Goal: Task Accomplishment & Management: Manage account settings

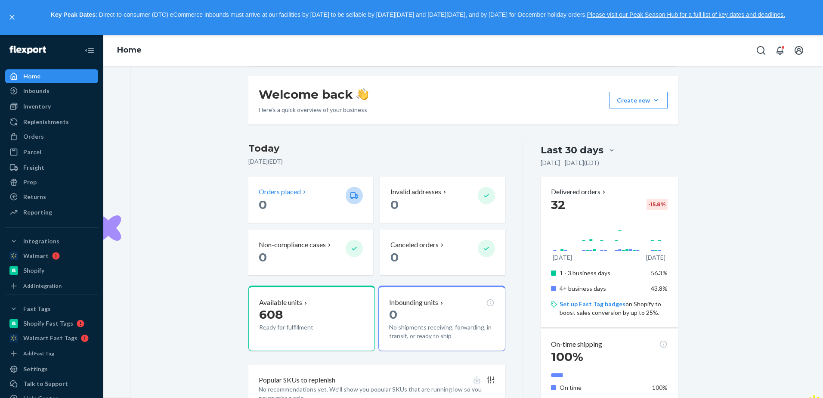
click at [363, 197] on div "Orders placed 0" at bounding box center [310, 200] width 125 height 46
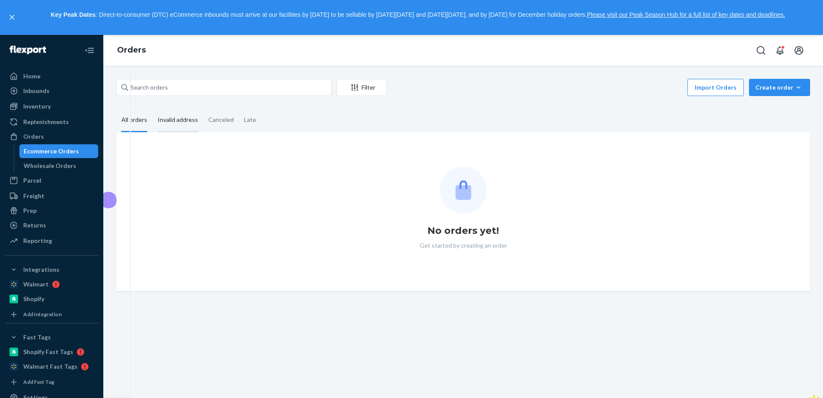
click at [189, 123] on div "Invalid address" at bounding box center [178, 121] width 40 height 24
click at [152, 109] on input "Invalid address" at bounding box center [152, 109] width 0 height 0
click at [254, 121] on div "Late" at bounding box center [250, 121] width 12 height 24
click at [239, 109] on input "Late" at bounding box center [239, 109] width 0 height 0
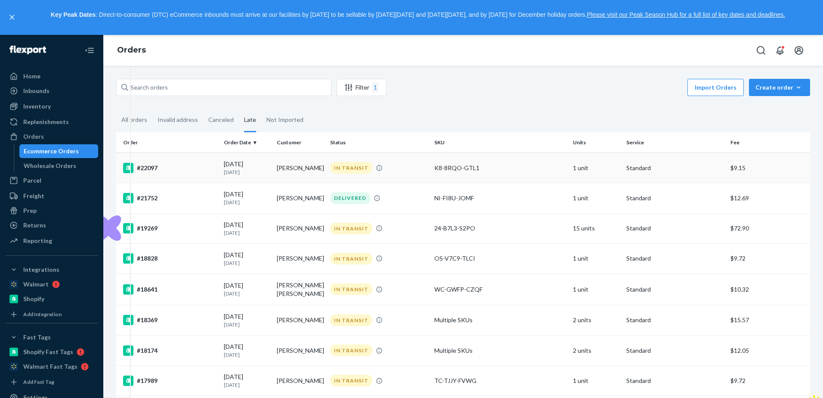
click at [408, 168] on div "IN TRANSIT" at bounding box center [379, 168] width 101 height 12
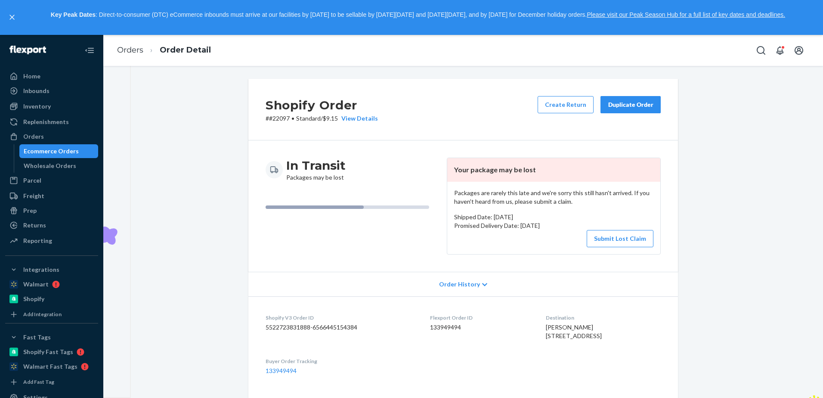
click at [660, 99] on div "Create Return Duplicate Order" at bounding box center [599, 109] width 130 height 27
click at [650, 101] on div "Duplicate Order" at bounding box center [631, 104] width 46 height 9
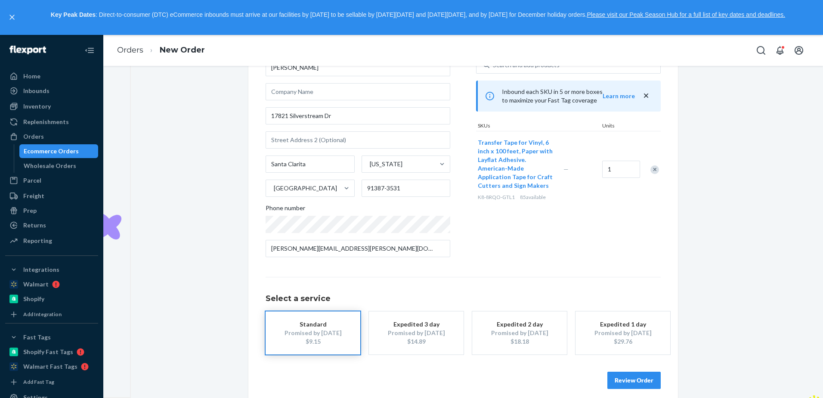
scroll to position [72, 0]
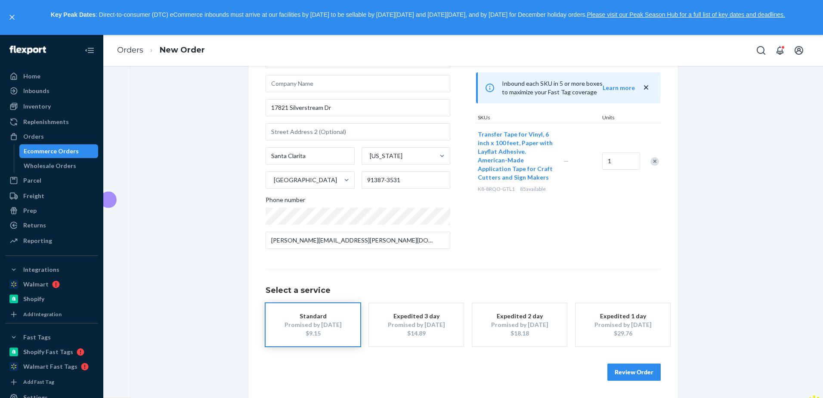
click at [422, 320] on div "Expedited 3 day" at bounding box center [416, 316] width 69 height 9
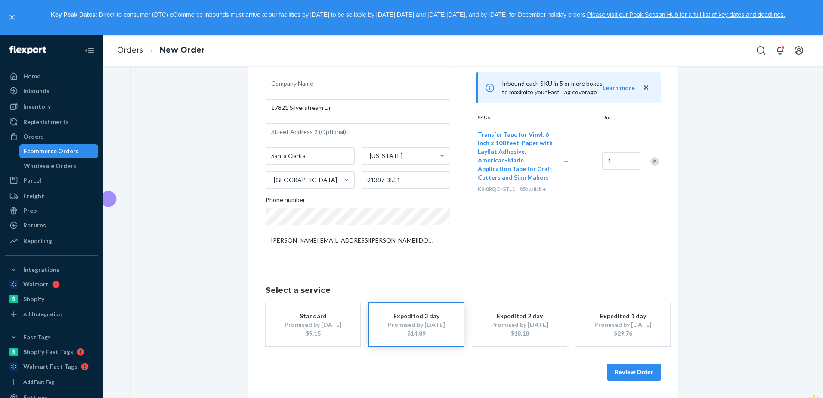
click at [643, 368] on button "Review Order" at bounding box center [634, 371] width 53 height 17
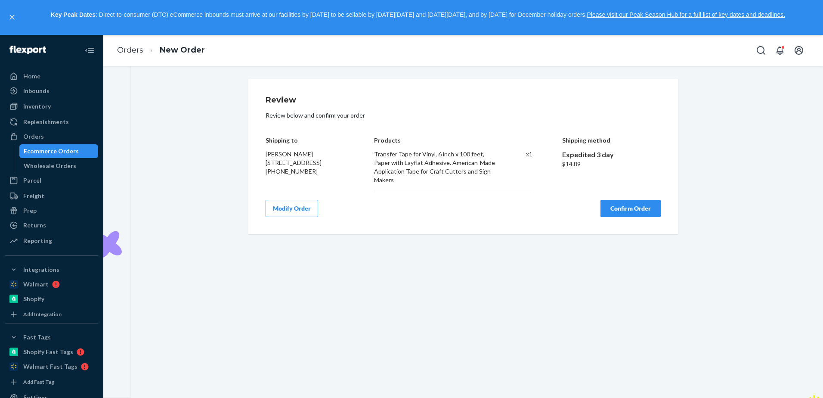
click at [613, 210] on button "Confirm Order" at bounding box center [631, 208] width 60 height 17
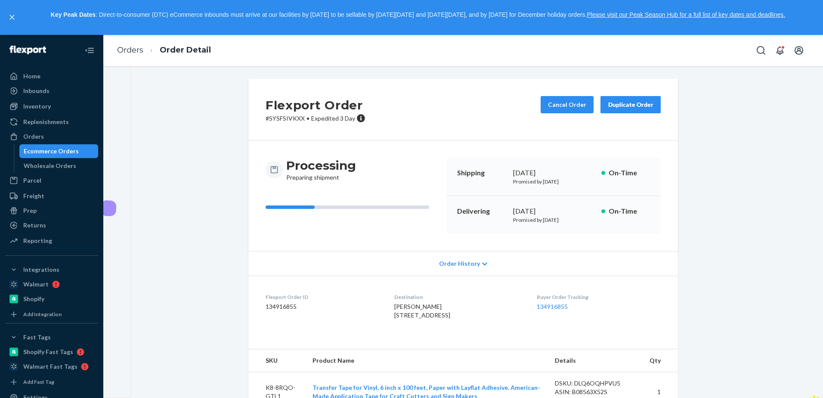
click at [64, 149] on div "Ecommerce Orders" at bounding box center [51, 151] width 55 height 9
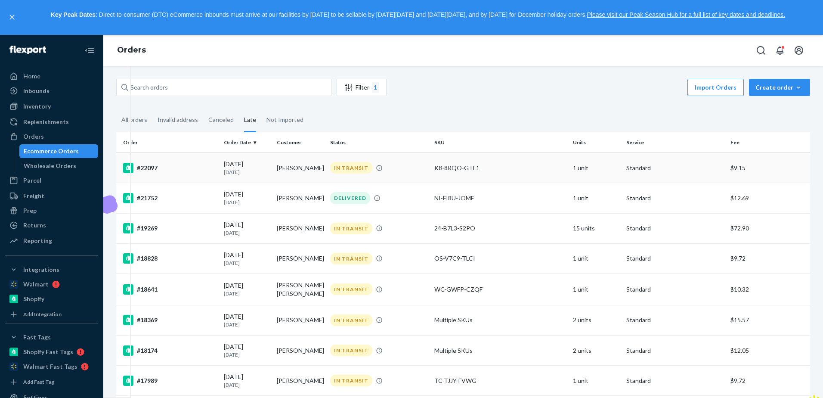
click at [289, 172] on td "[PERSON_NAME]" at bounding box center [299, 168] width 53 height 30
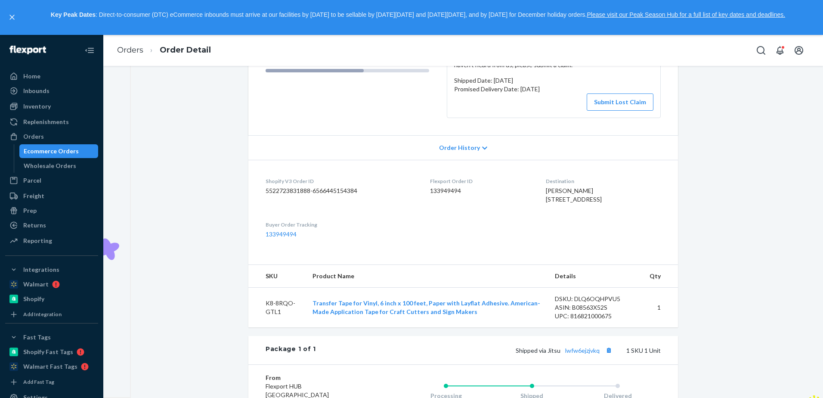
scroll to position [86, 0]
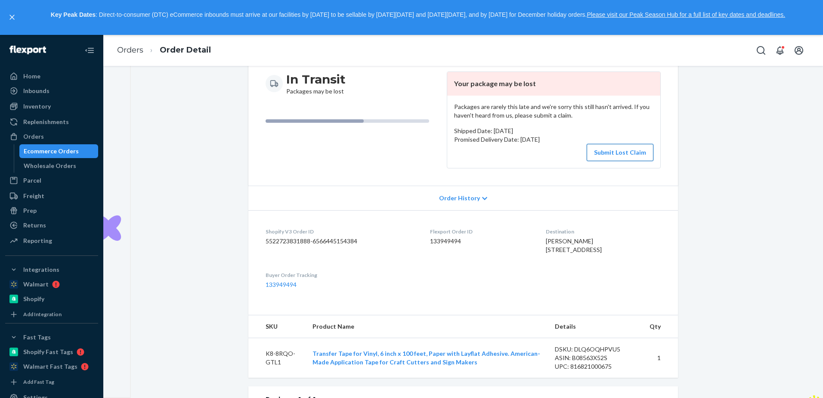
click at [610, 158] on button "Submit Lost Claim" at bounding box center [620, 152] width 67 height 17
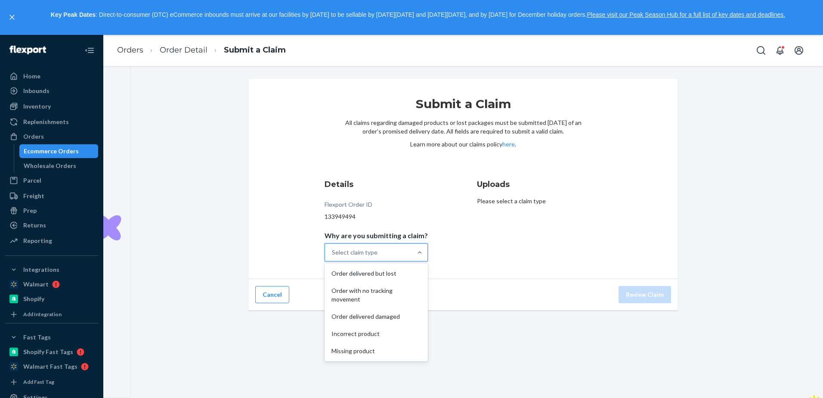
click at [398, 257] on div "Select claim type" at bounding box center [368, 252] width 87 height 17
click at [333, 257] on input "Why are you submitting a claim? option Order delivered but lost focused, 1 of 5…" at bounding box center [332, 252] width 1 height 9
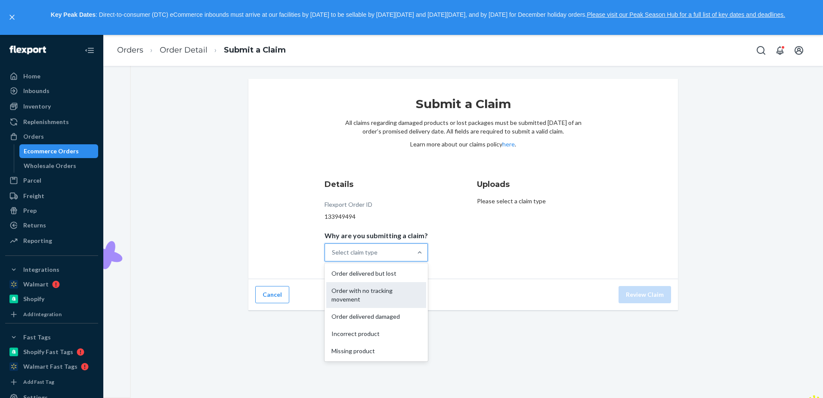
click at [393, 290] on div "Order with no tracking movement" at bounding box center [376, 295] width 100 height 26
click at [333, 257] on input "Why are you submitting a claim? option Order with no tracking movement focused,…" at bounding box center [332, 252] width 1 height 9
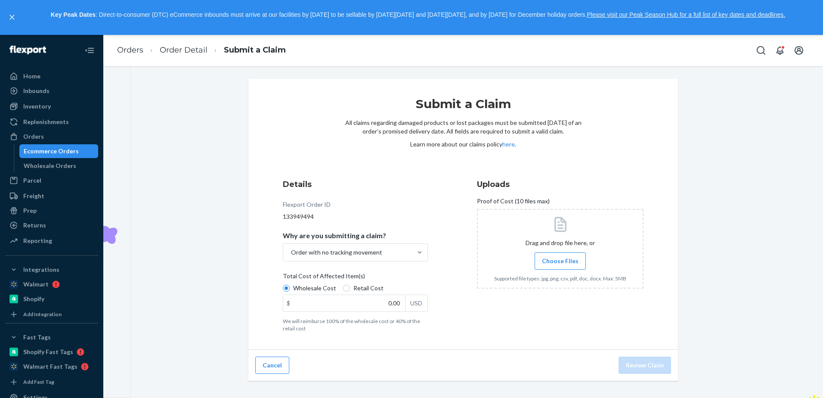
click at [359, 290] on span "Retail Cost" at bounding box center [369, 288] width 30 height 9
click at [350, 290] on input "Retail Cost" at bounding box center [346, 288] width 7 height 7
radio input "true"
radio input "false"
click at [368, 306] on input "0.00" at bounding box center [344, 303] width 122 height 16
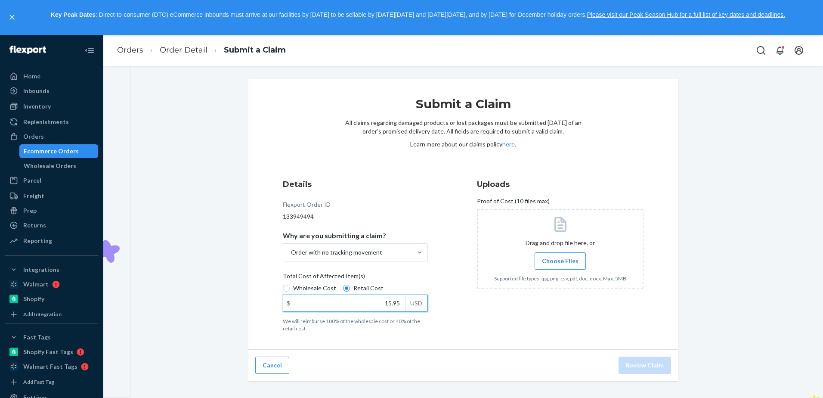
type input "15.95"
click at [550, 259] on span "Choose Files" at bounding box center [560, 261] width 37 height 9
click at [560, 259] on input "Choose Files" at bounding box center [560, 260] width 0 height 9
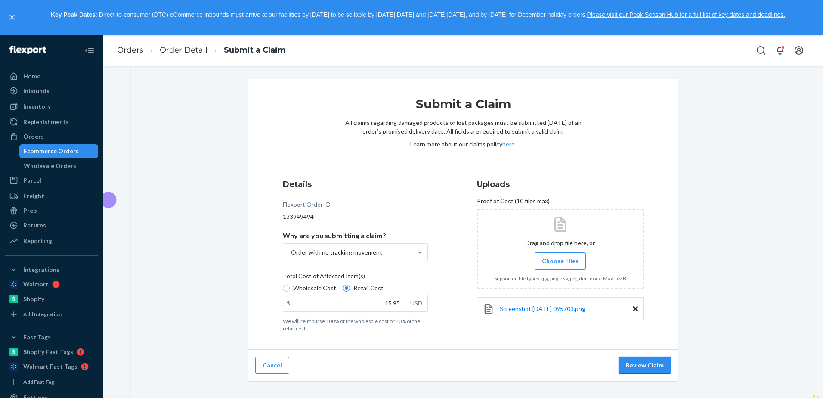
click at [650, 362] on button "Review Claim" at bounding box center [645, 365] width 53 height 17
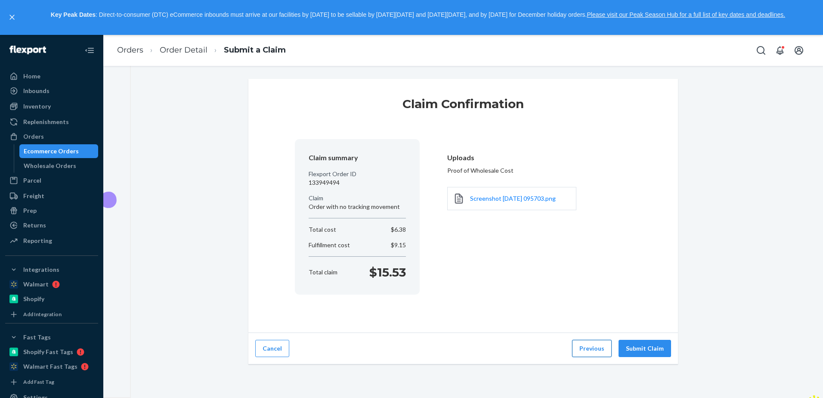
click at [590, 342] on button "Previous" at bounding box center [592, 348] width 40 height 17
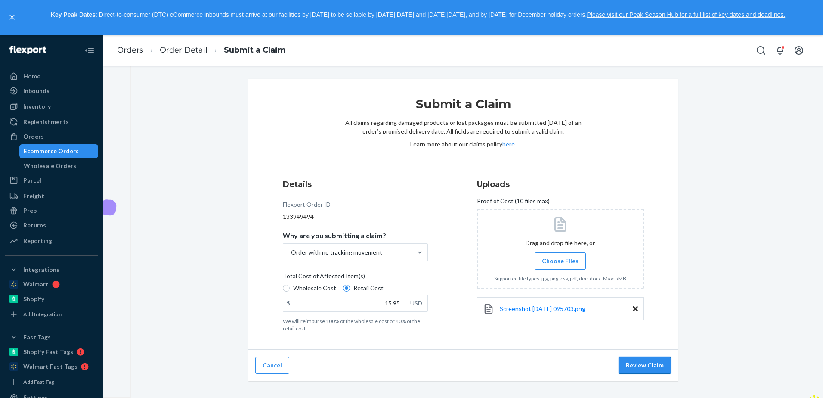
click at [661, 366] on button "Review Claim" at bounding box center [645, 365] width 53 height 17
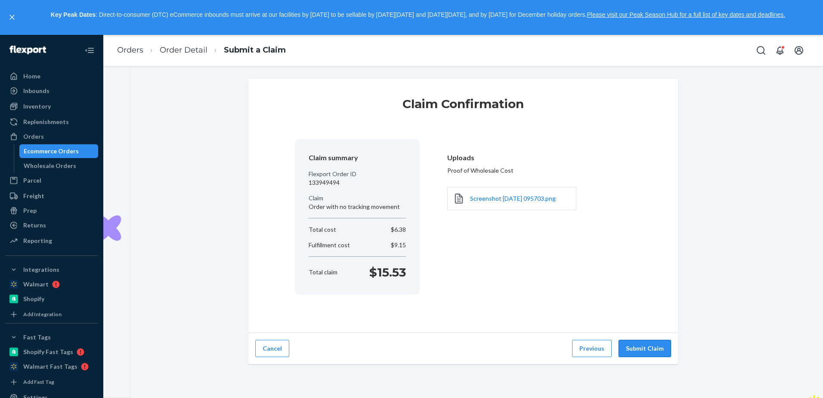
click at [655, 350] on button "Submit Claim" at bounding box center [645, 348] width 53 height 17
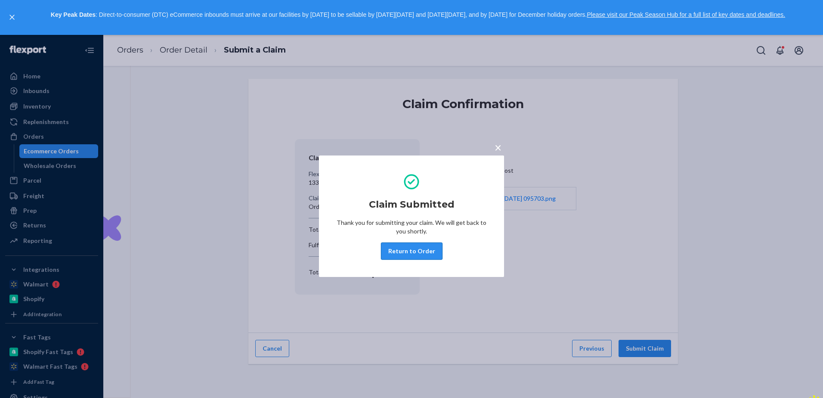
click at [429, 250] on button "Return to Order" at bounding box center [412, 250] width 62 height 17
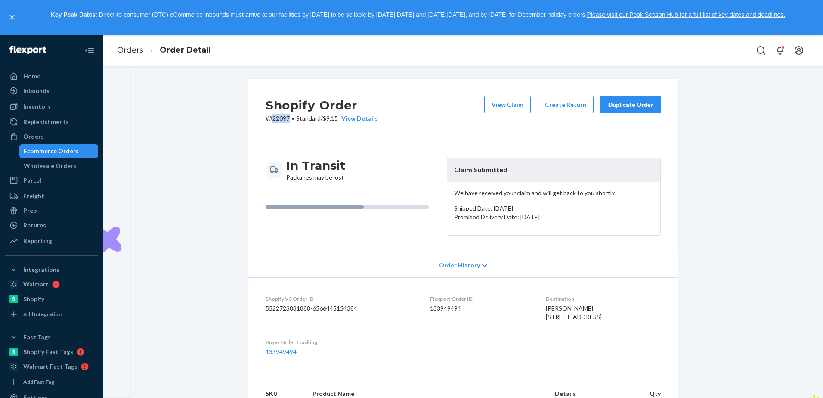
drag, startPoint x: 286, startPoint y: 119, endPoint x: 270, endPoint y: 123, distance: 16.7
click at [270, 123] on div "Shopify Order # #22097 • Standard / $9.15 View Details View Claim Create Return…" at bounding box center [463, 110] width 430 height 62
drag, startPoint x: 270, startPoint y: 123, endPoint x: 270, endPoint y: 117, distance: 5.6
copy p "22097"
